Goal: Communication & Community: Participate in discussion

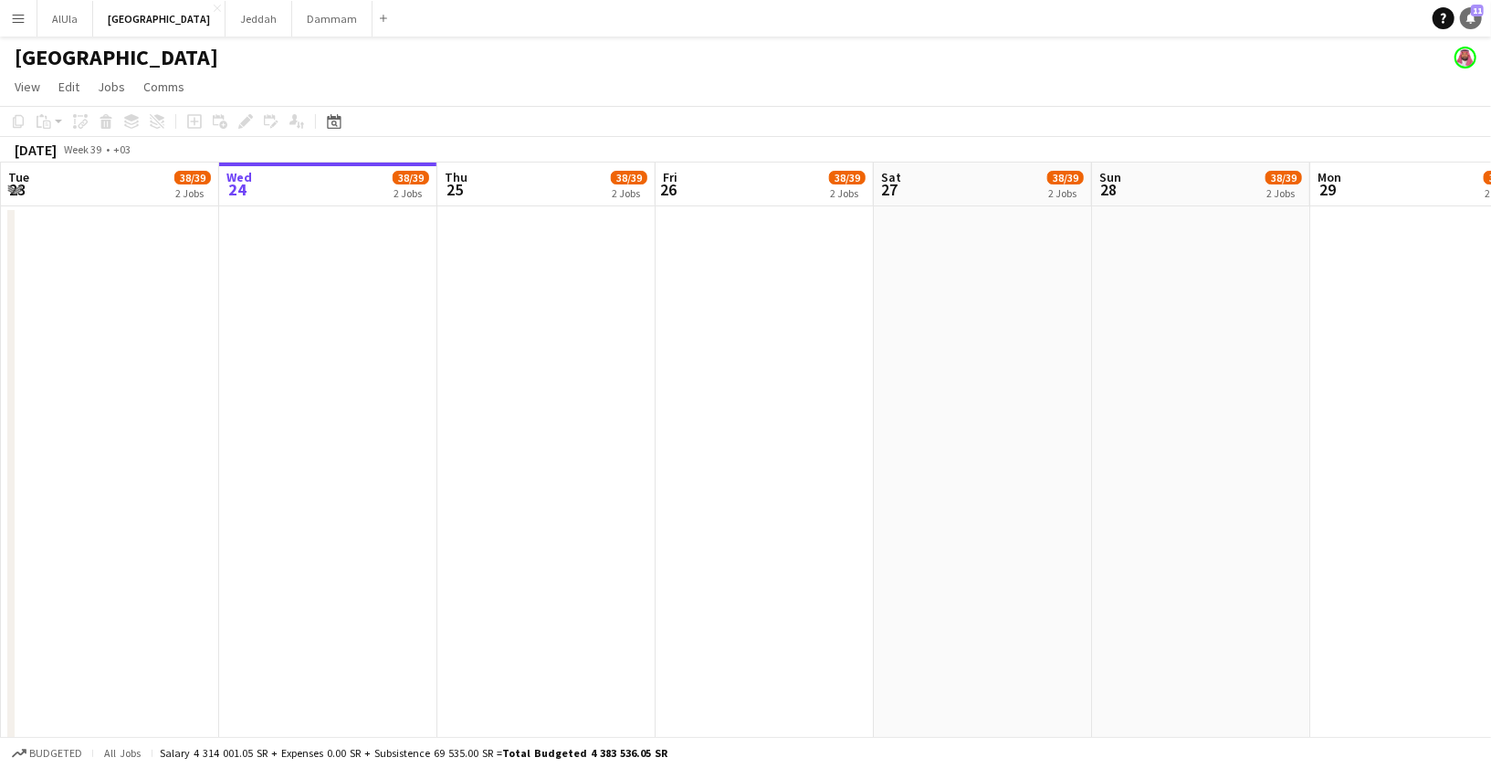
click at [1475, 27] on link "Notifications 11" at bounding box center [1471, 18] width 22 height 22
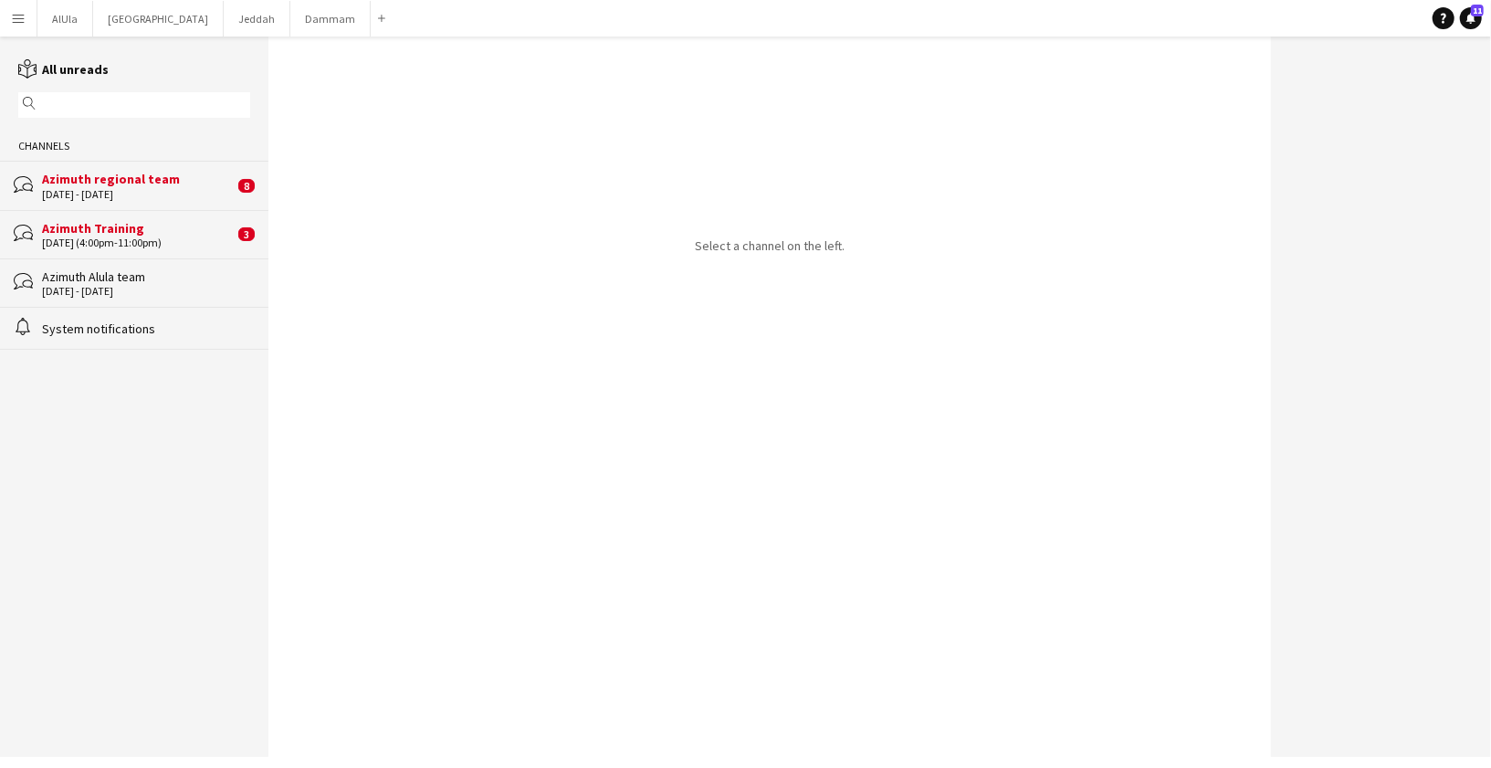
click at [104, 195] on div "[DATE] - [DATE]" at bounding box center [138, 194] width 192 height 13
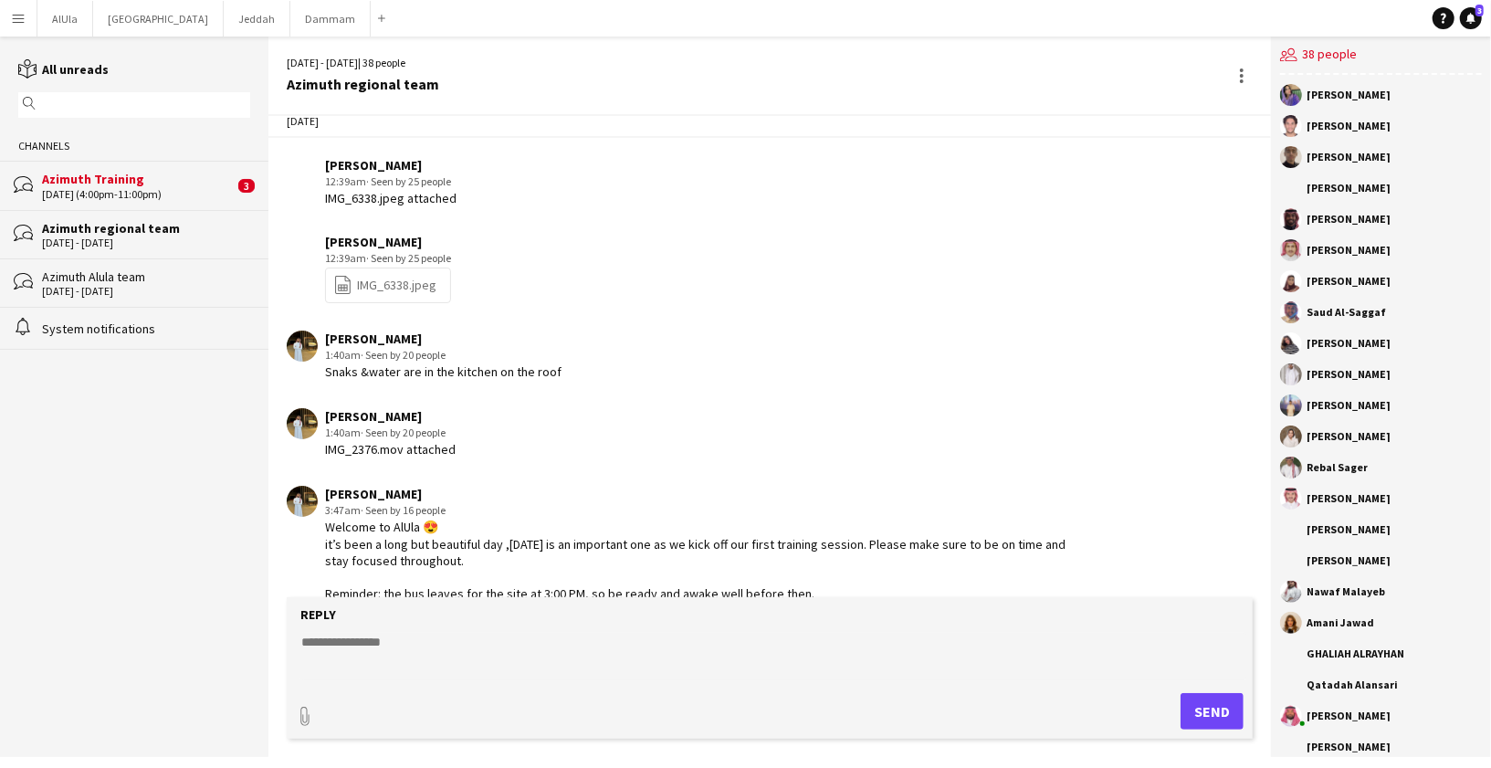
scroll to position [2211, 0]
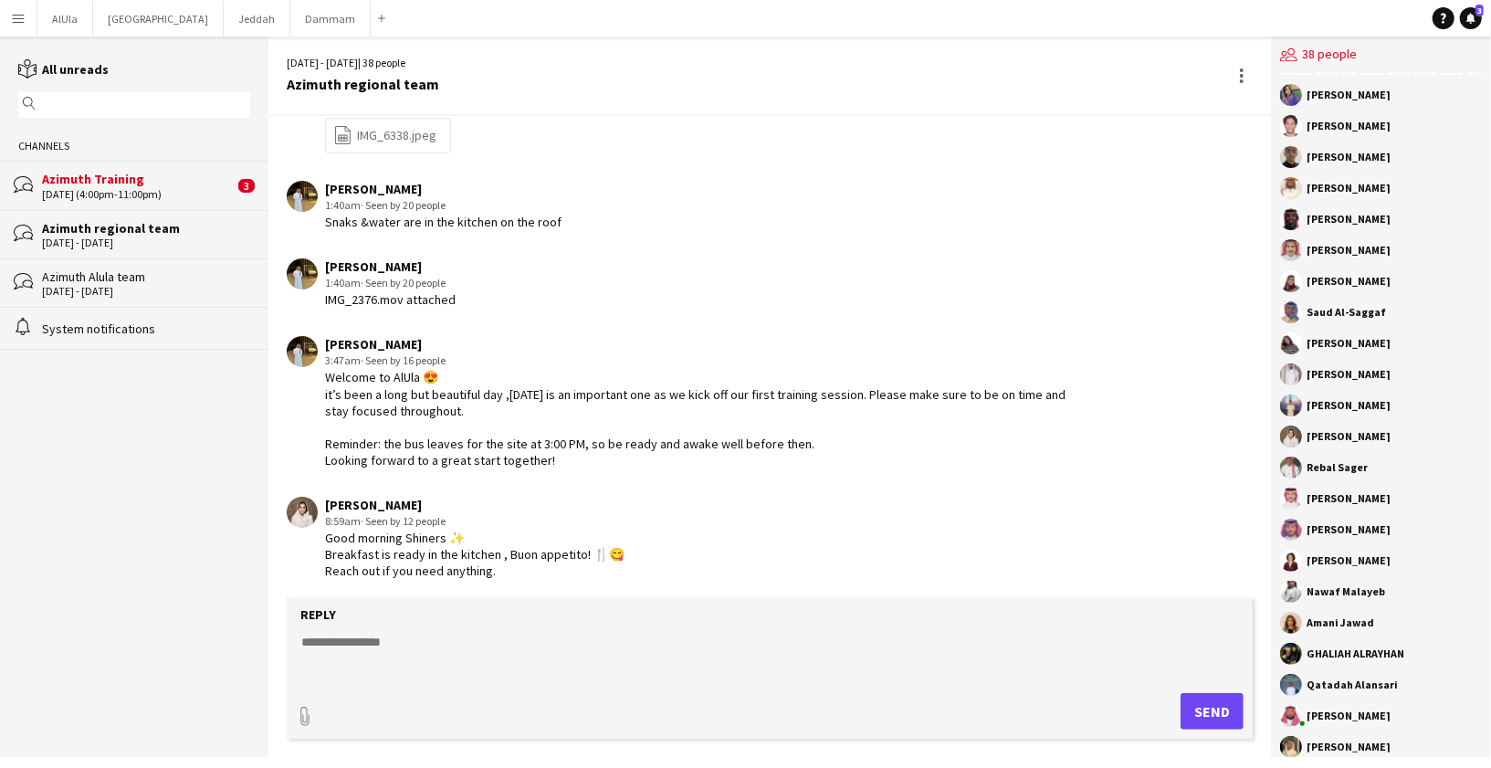
click at [174, 192] on div "[DATE] (4:00pm-11:00pm)" at bounding box center [138, 194] width 192 height 13
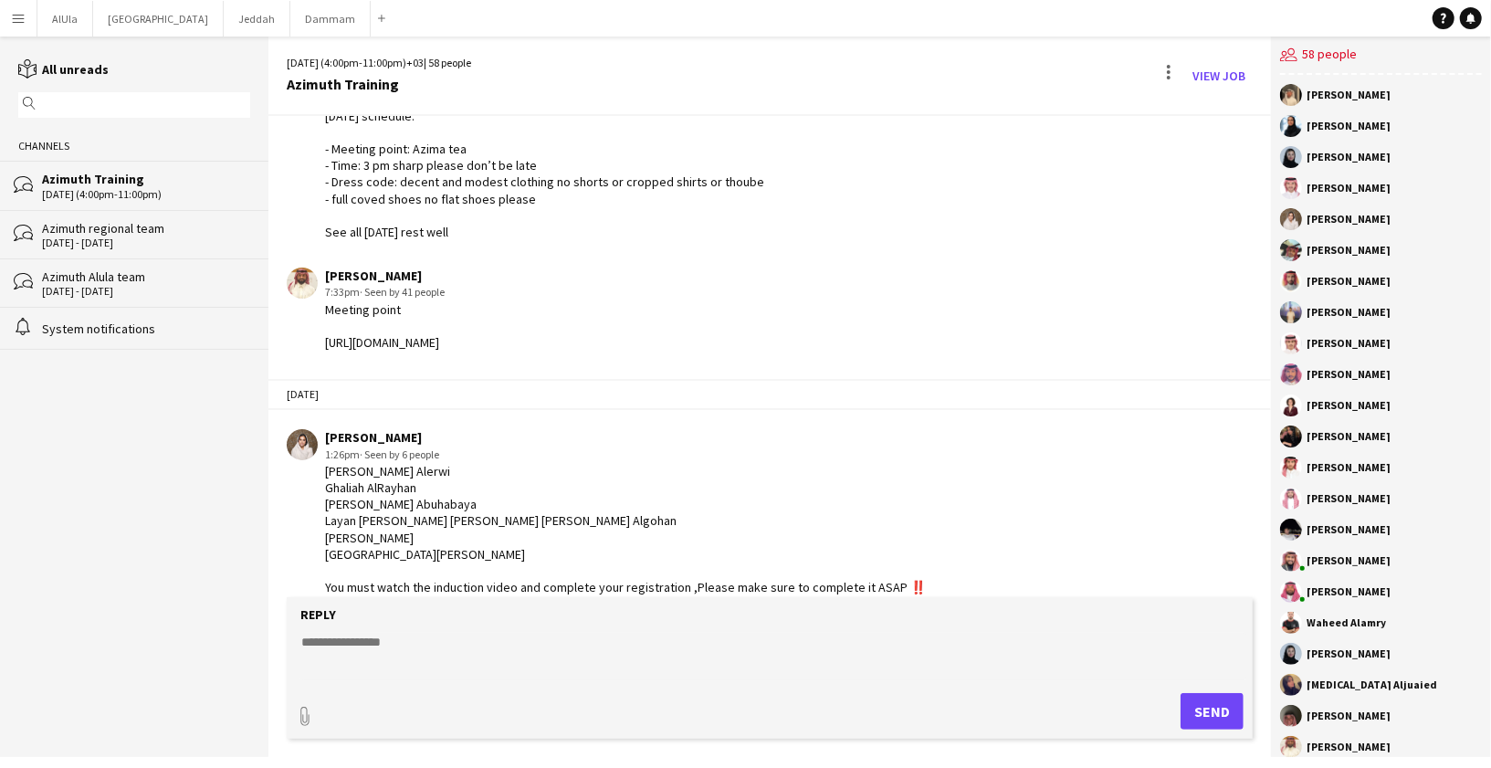
scroll to position [2654, 0]
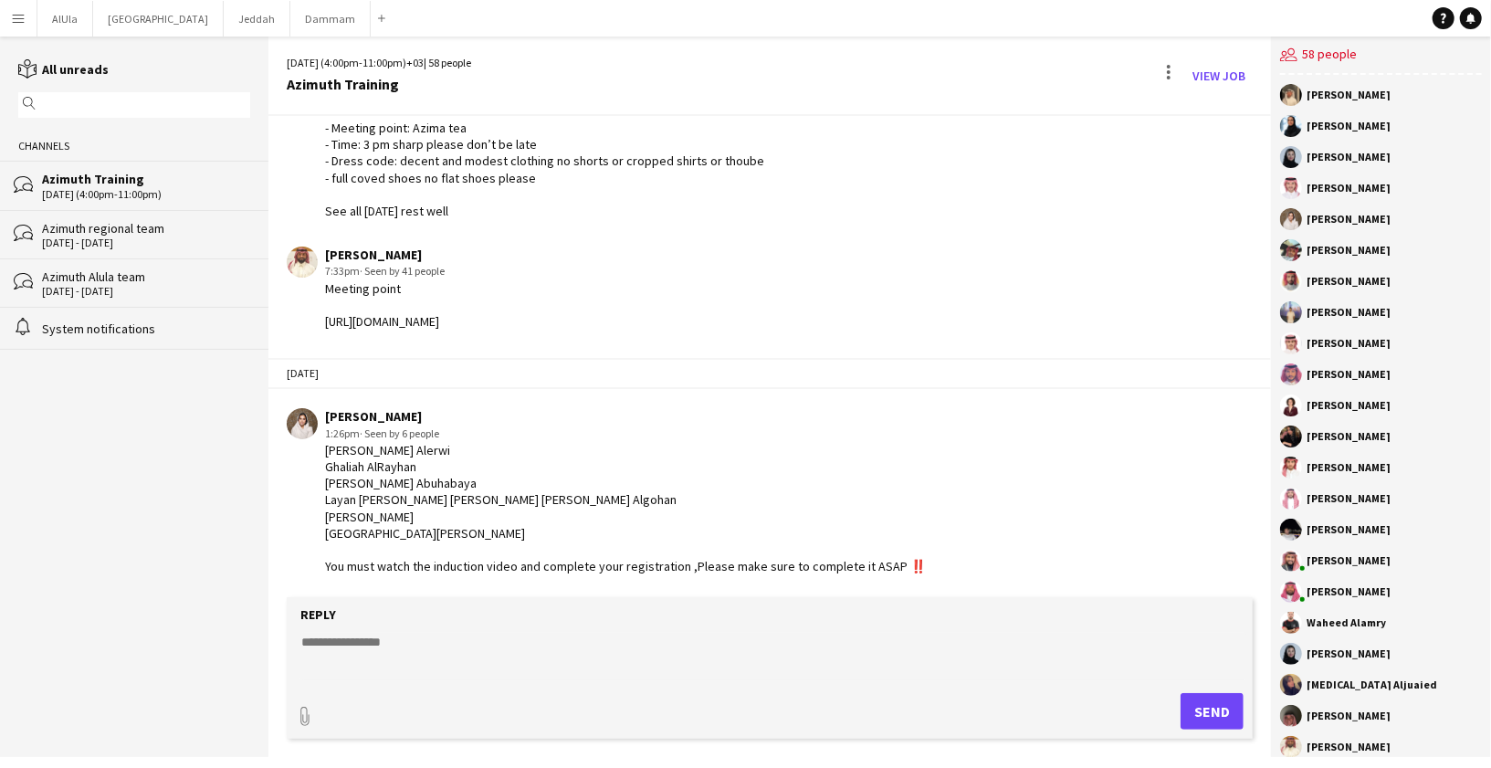
click at [166, 232] on div "Azimuth regional team" at bounding box center [146, 228] width 208 height 16
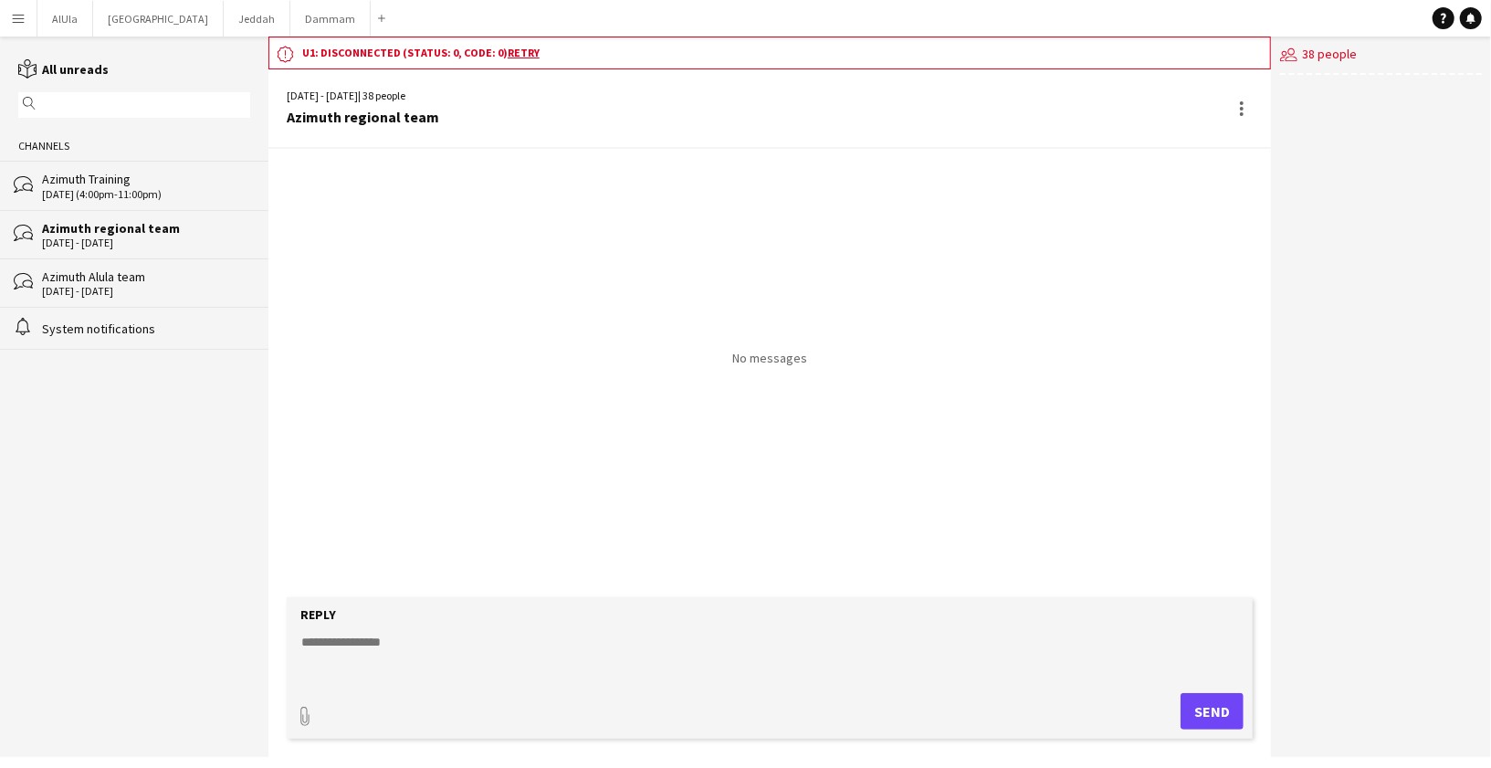
click at [163, 270] on div "Azimuth Alula team" at bounding box center [146, 276] width 208 height 16
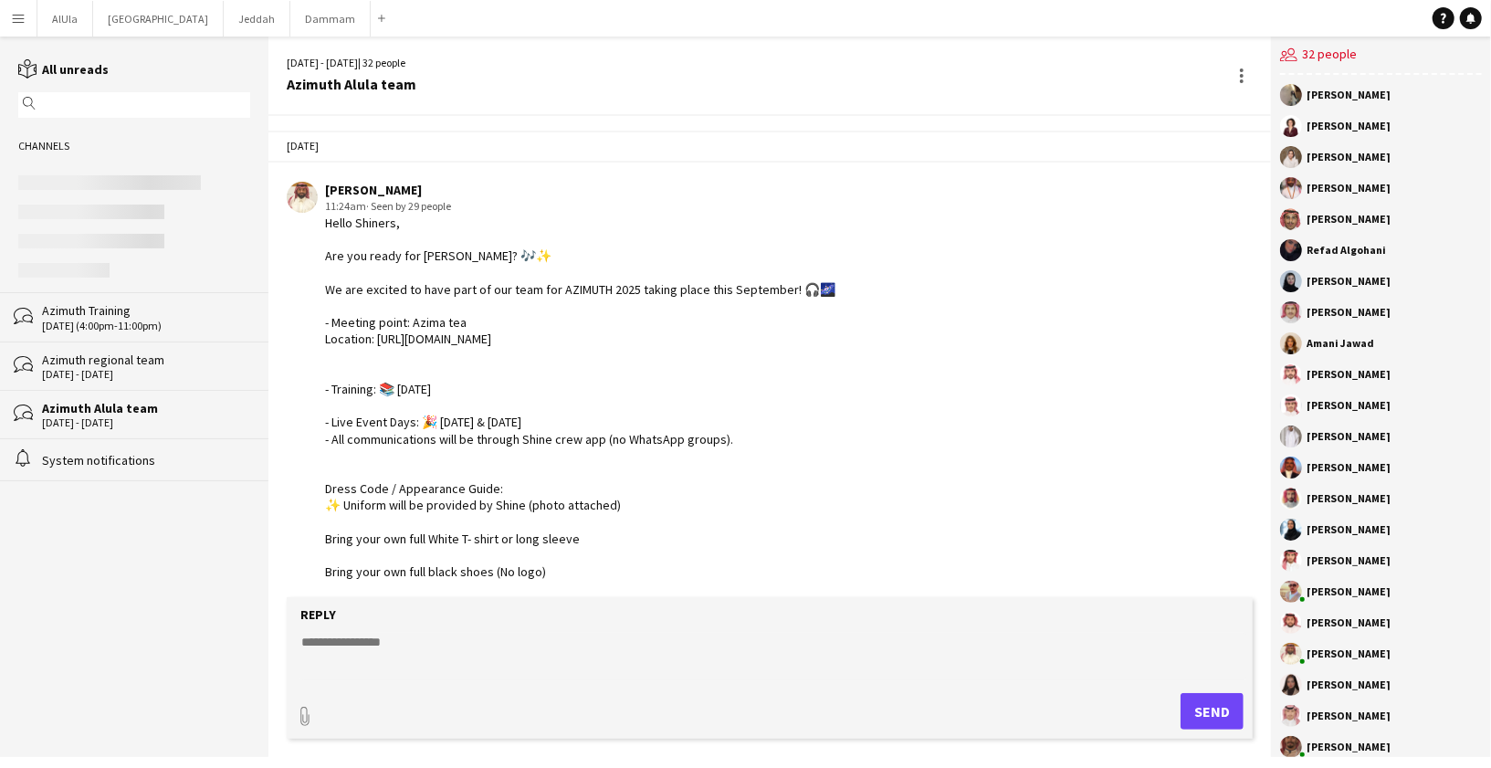
scroll to position [1641, 0]
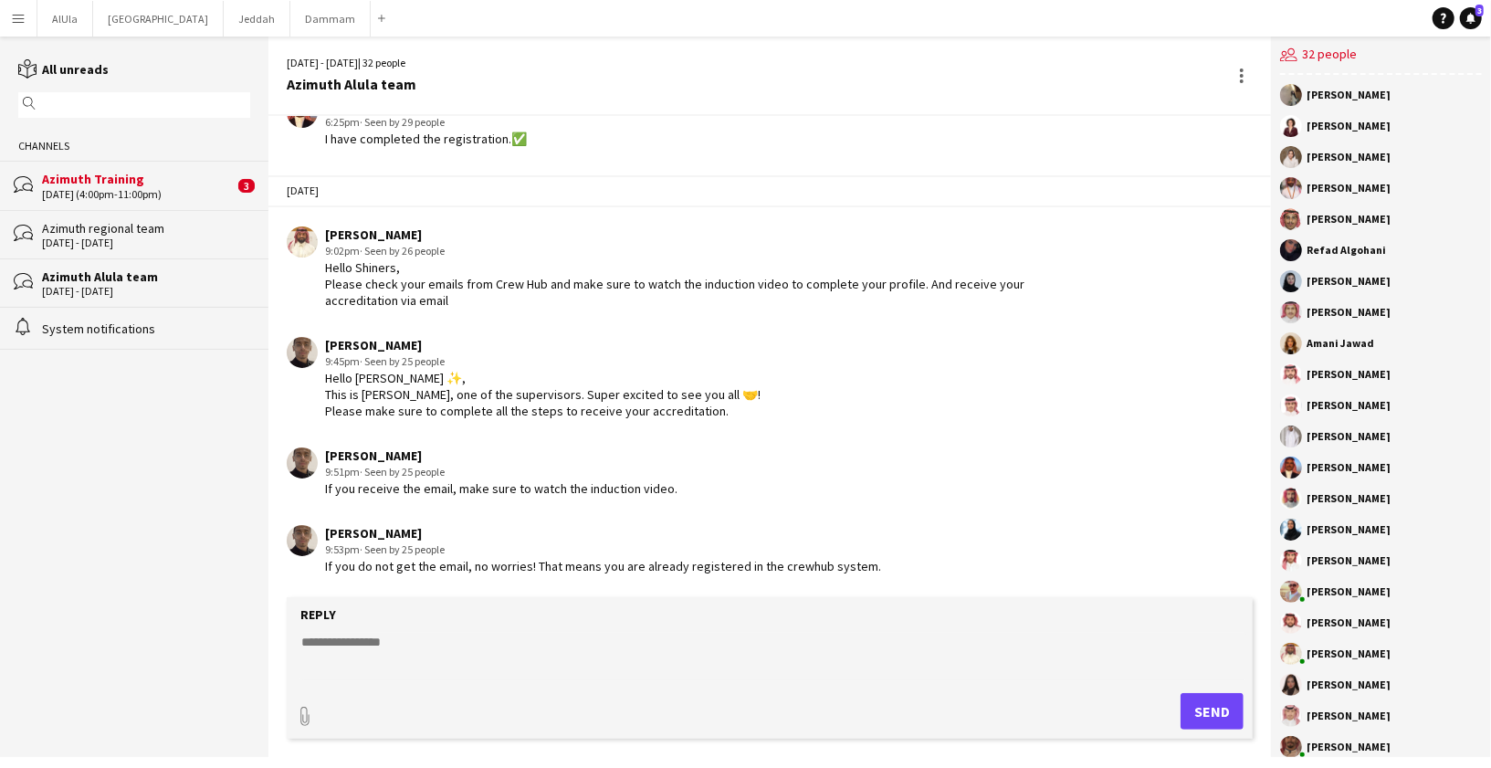
click at [114, 197] on div "[DATE] (4:00pm-11:00pm)" at bounding box center [138, 194] width 192 height 13
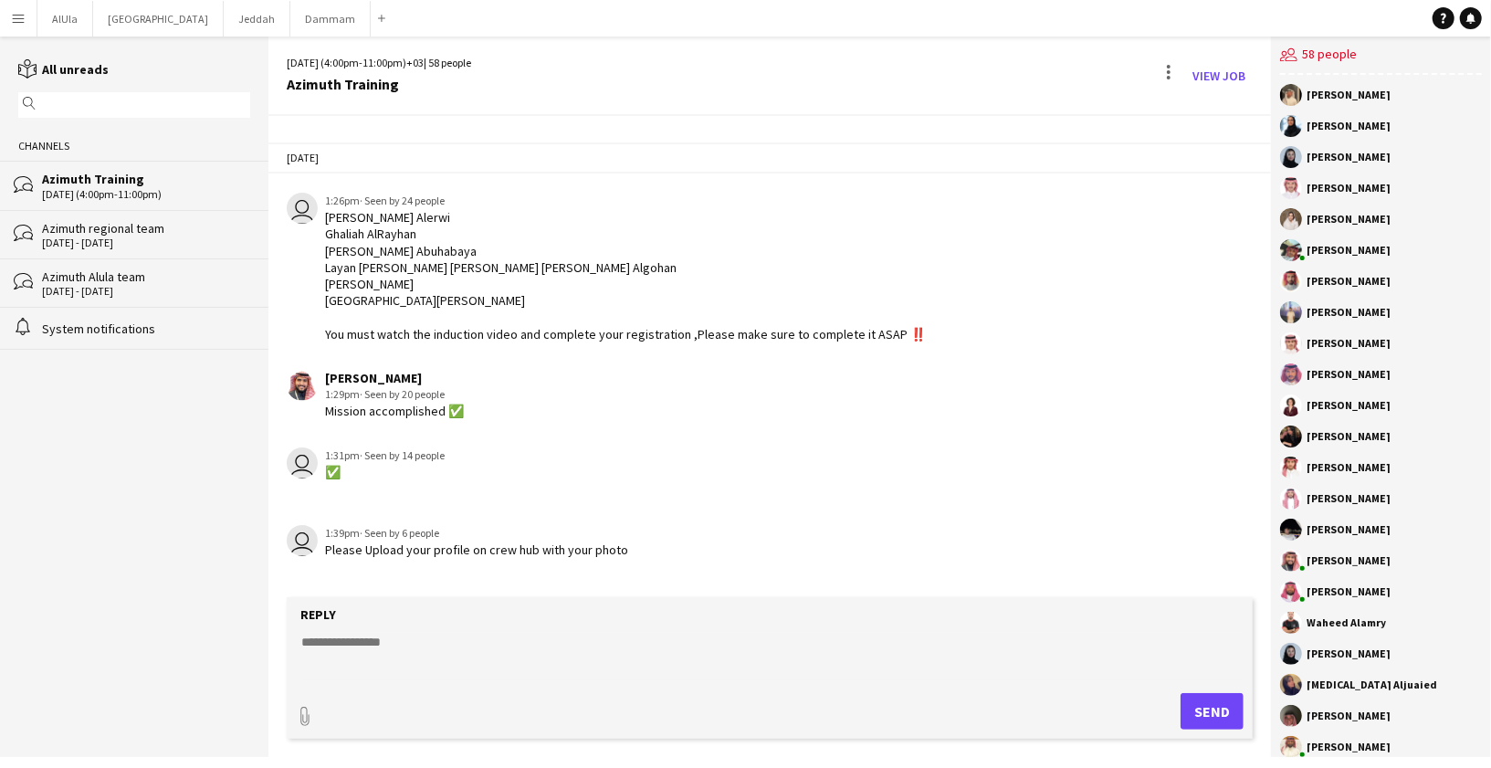
scroll to position [2887, 0]
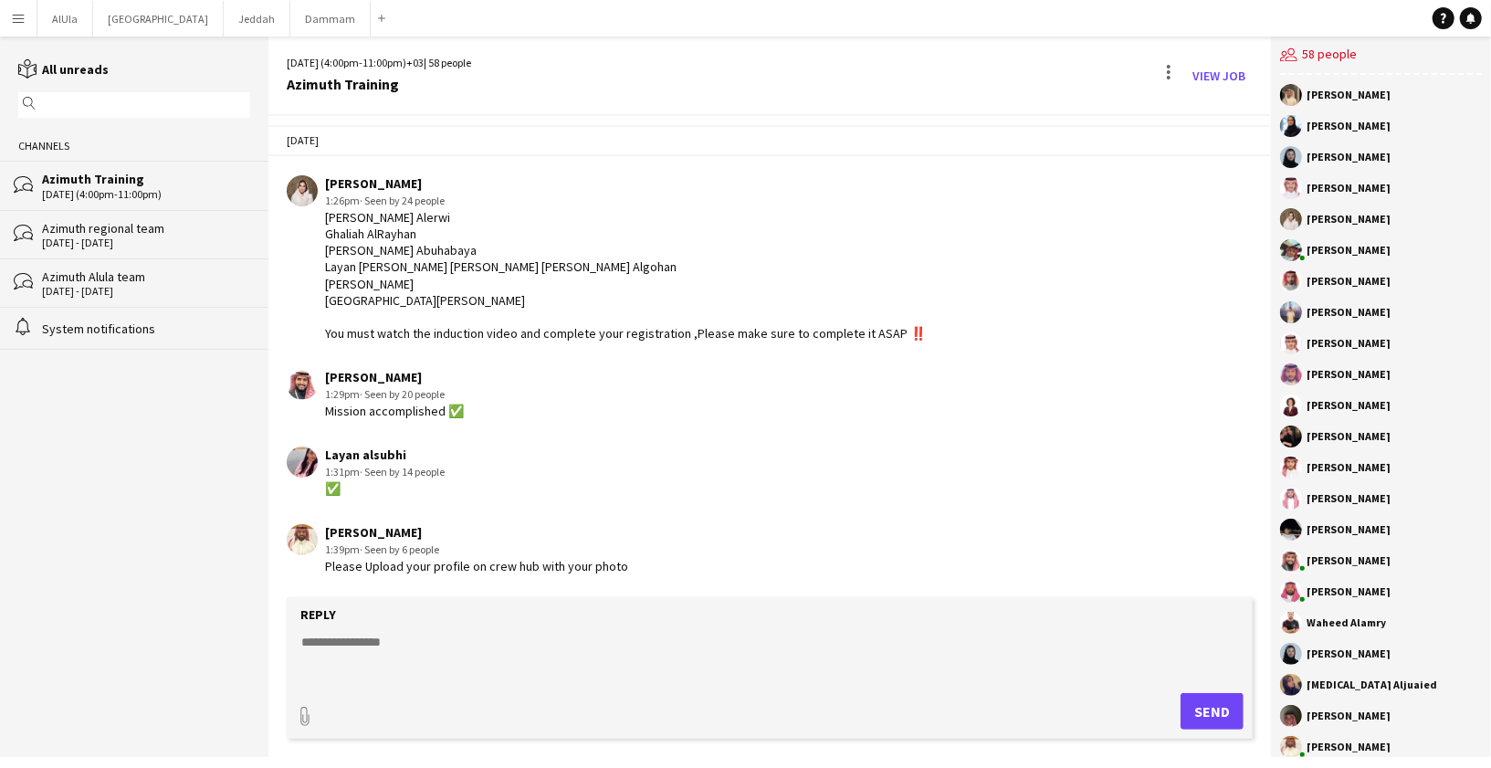
click at [180, 234] on div "Azimuth regional team" at bounding box center [146, 228] width 208 height 16
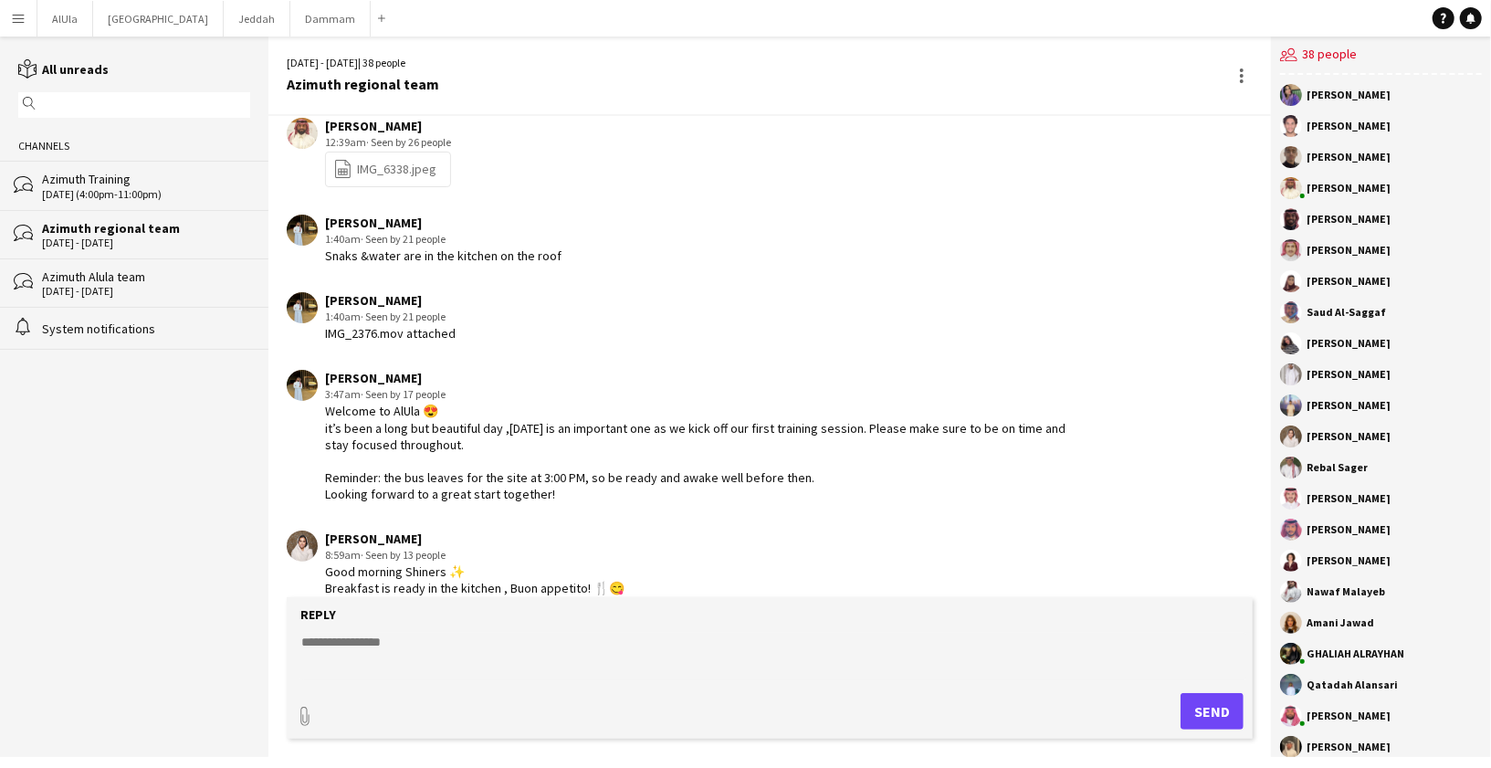
scroll to position [2211, 0]
